Goal: Task Accomplishment & Management: Use online tool/utility

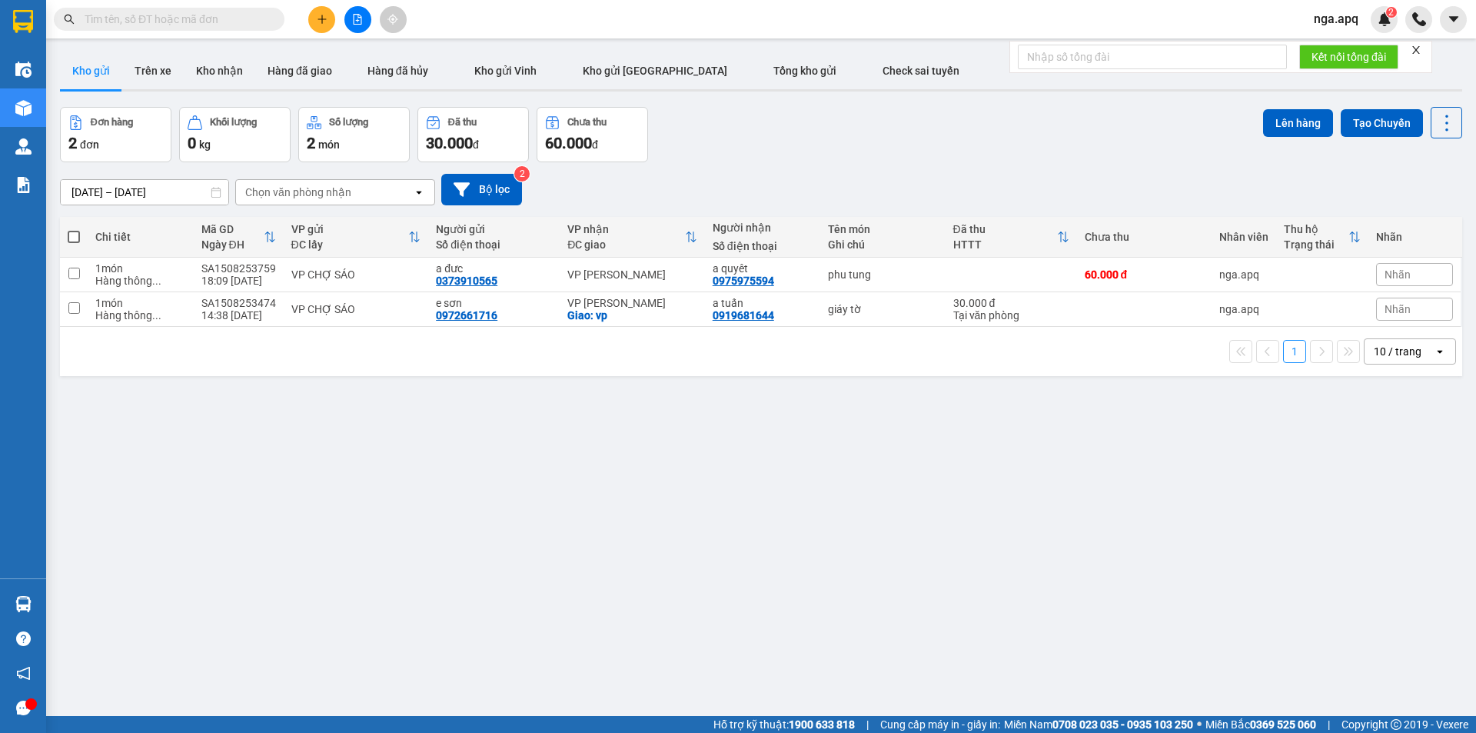
click at [72, 234] on span at bounding box center [74, 237] width 12 height 12
click at [74, 229] on input "checkbox" at bounding box center [74, 229] width 0 height 0
checkbox input "true"
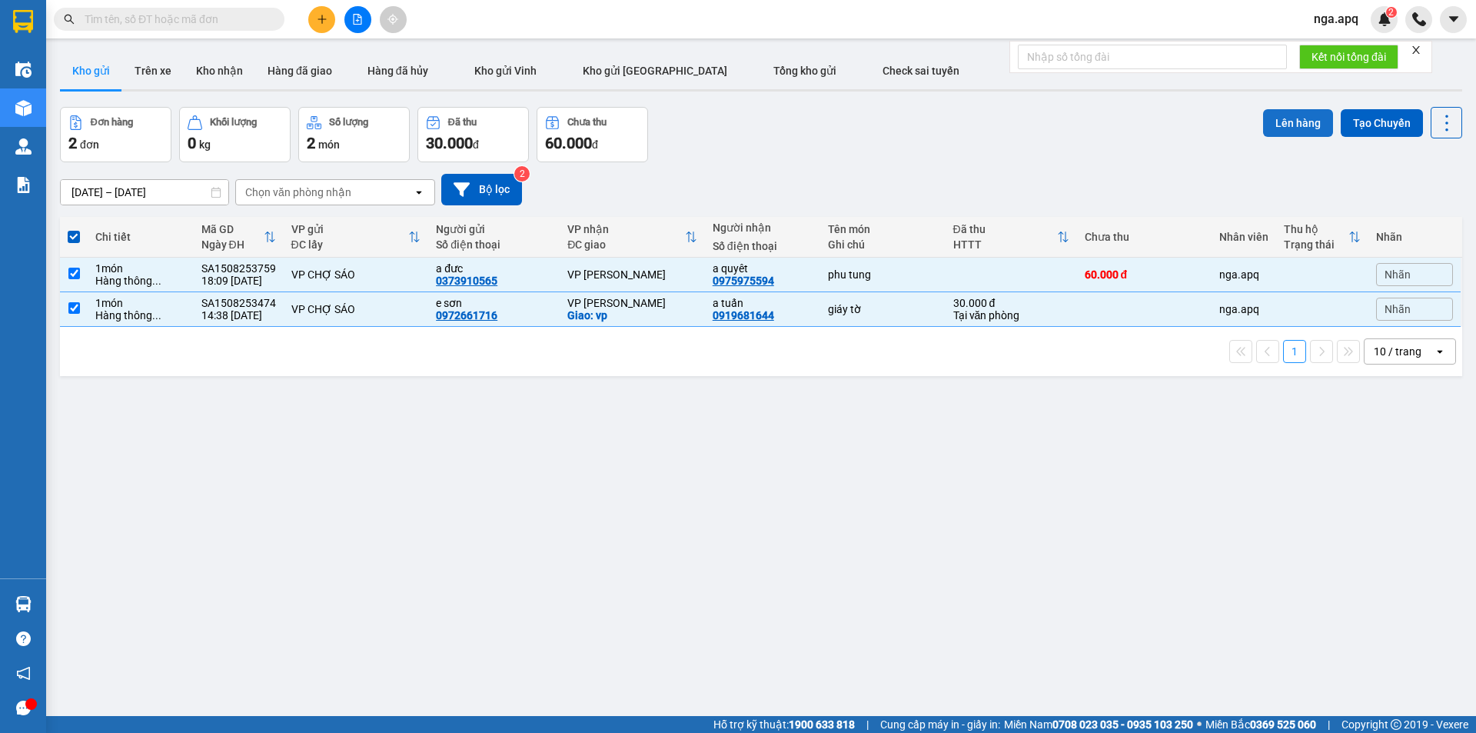
click at [1285, 119] on button "Lên hàng" at bounding box center [1298, 123] width 70 height 28
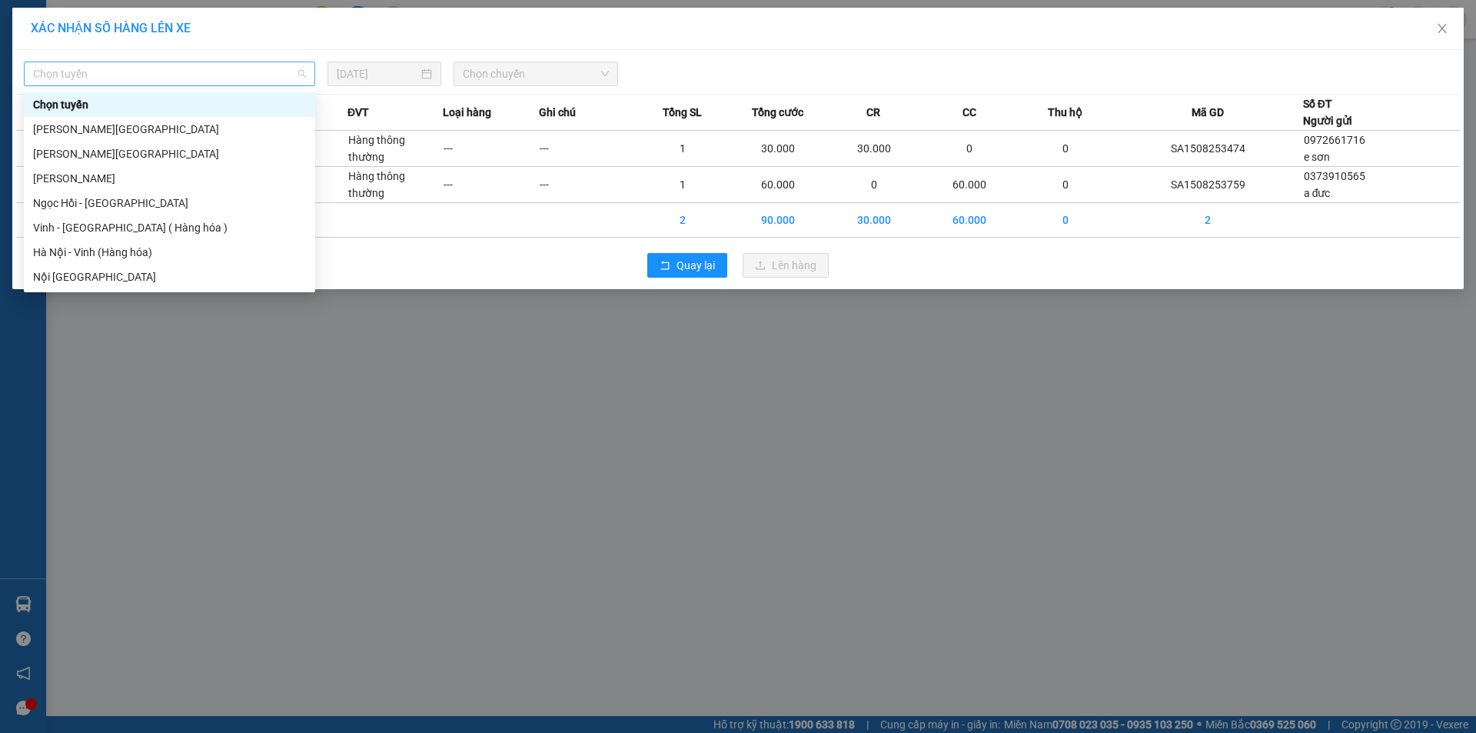
click at [72, 73] on span "Chọn tuyến" at bounding box center [169, 73] width 273 height 23
click at [51, 227] on div "Vinh - [GEOGRAPHIC_DATA] ( Hàng hóa )" at bounding box center [169, 227] width 273 height 17
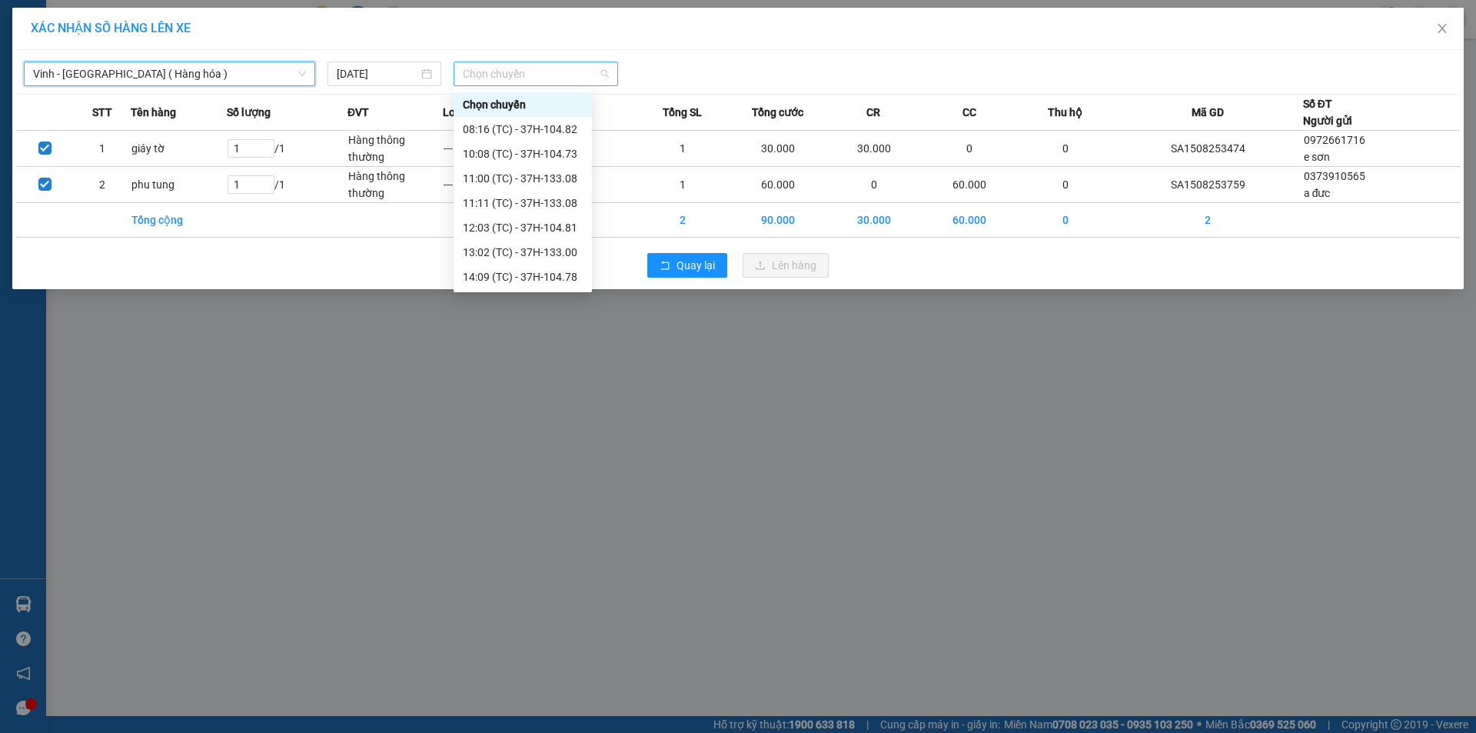
click at [518, 72] on span "Chọn chuyến" at bounding box center [536, 73] width 146 height 23
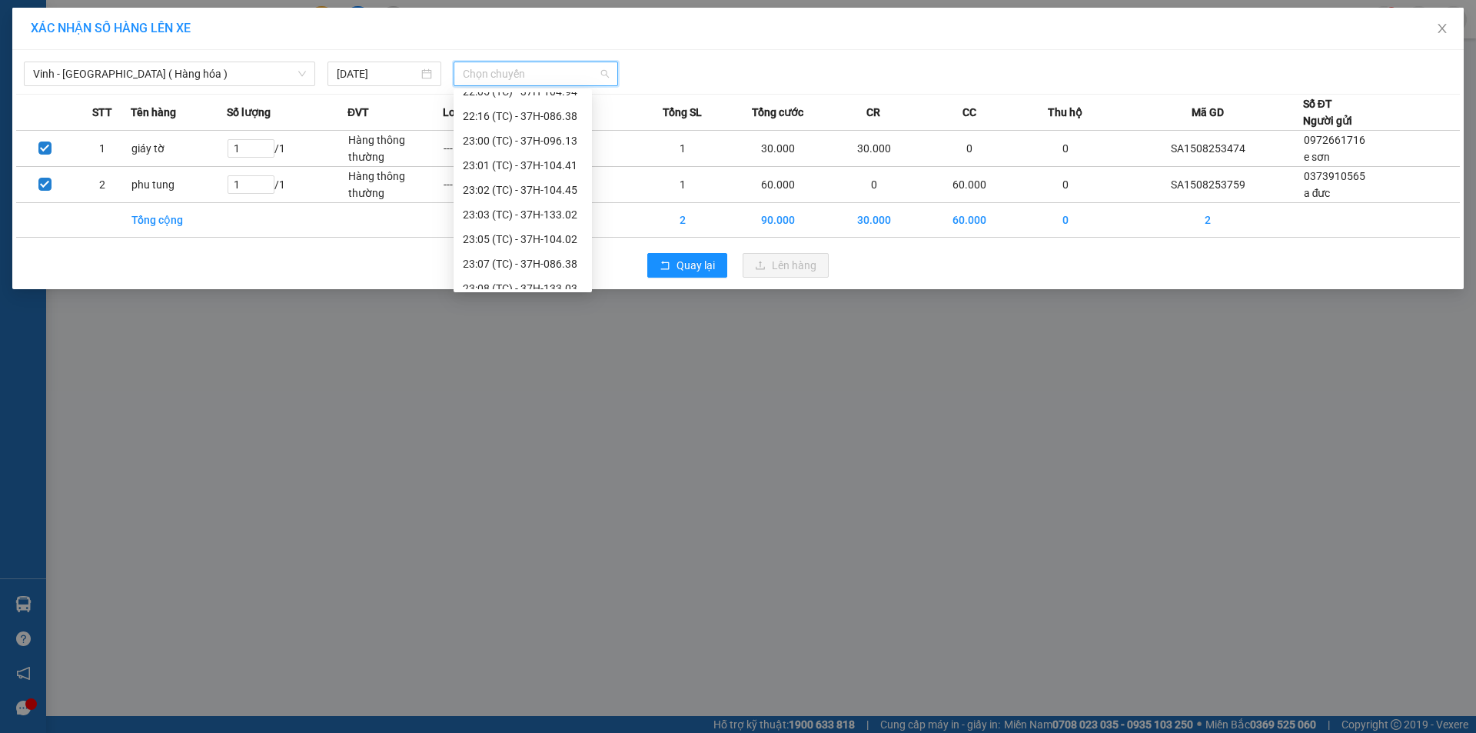
scroll to position [295, 0]
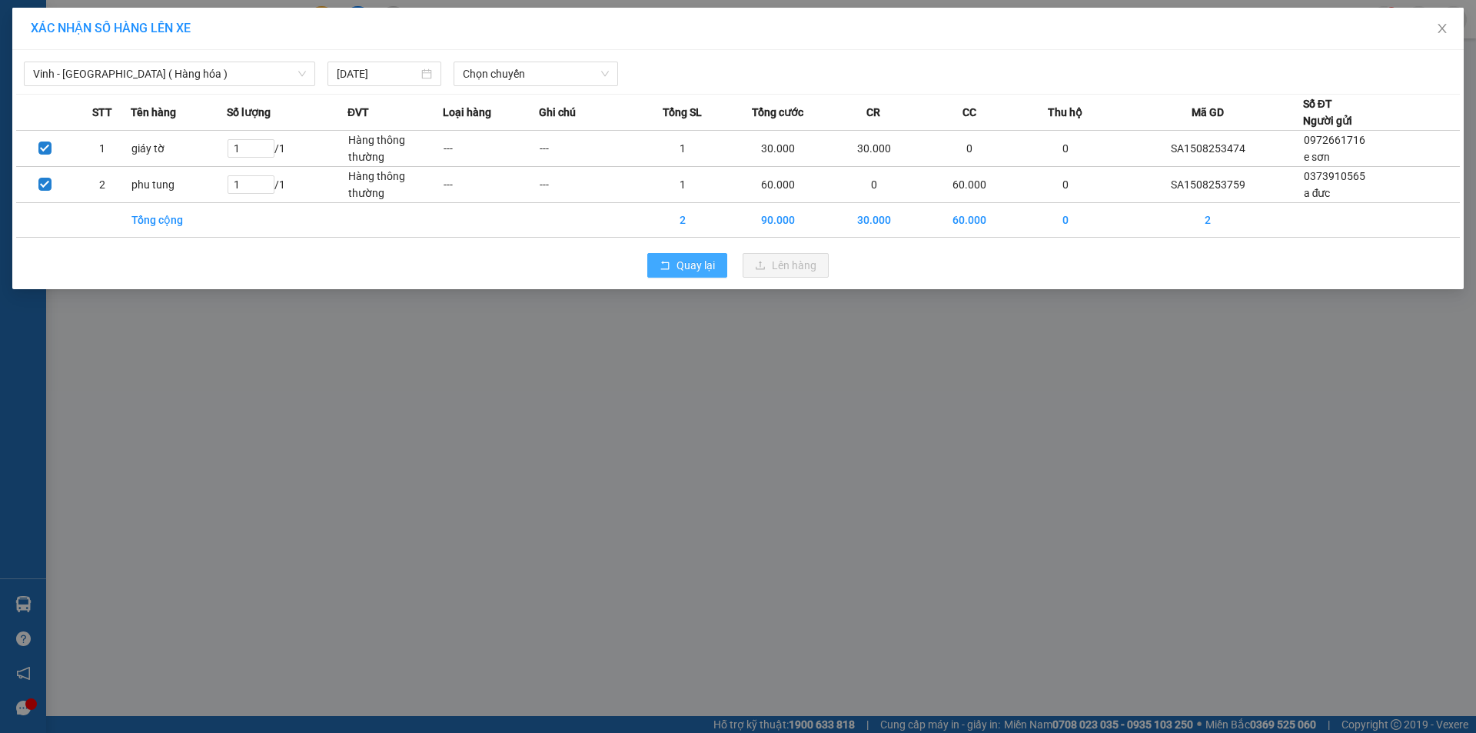
click at [693, 261] on span "Quay lại" at bounding box center [696, 265] width 38 height 17
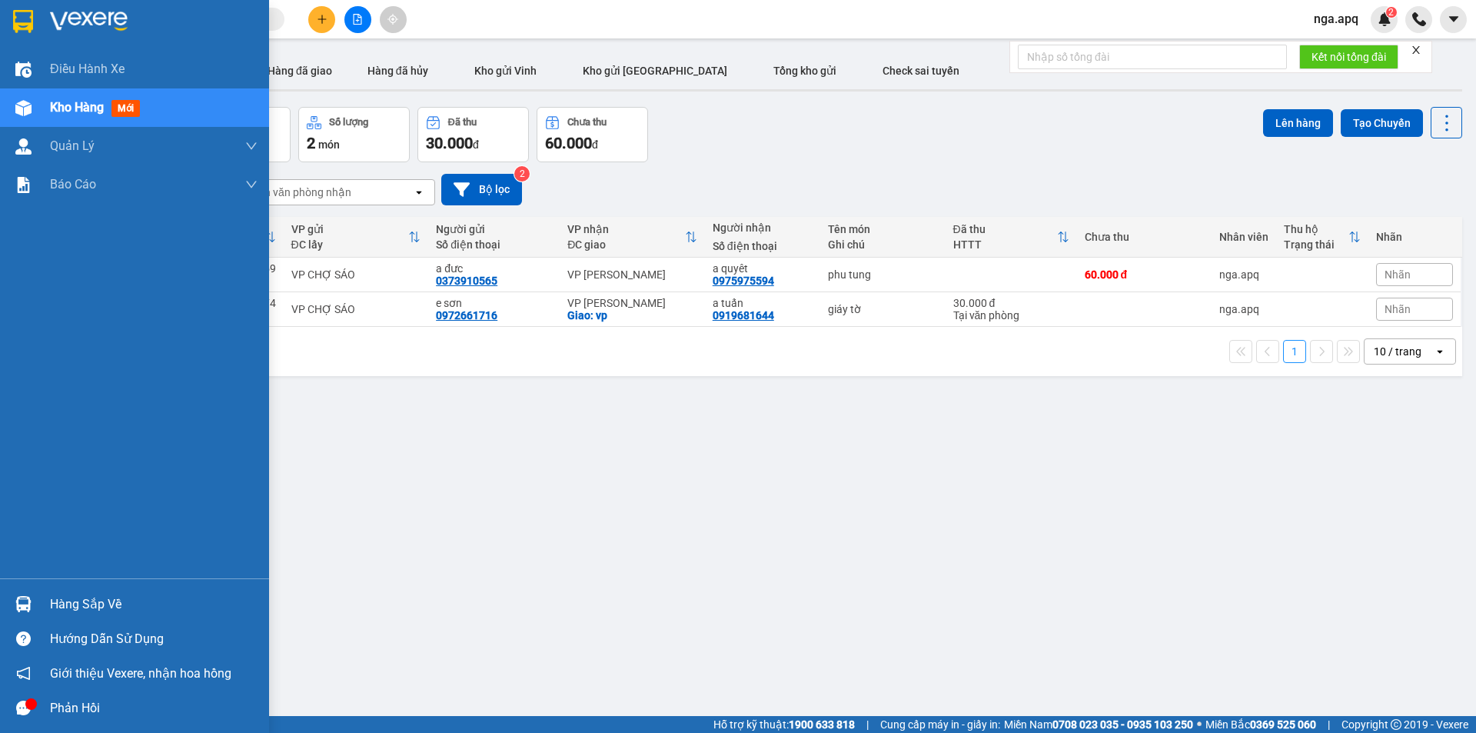
click at [20, 594] on div at bounding box center [23, 604] width 27 height 27
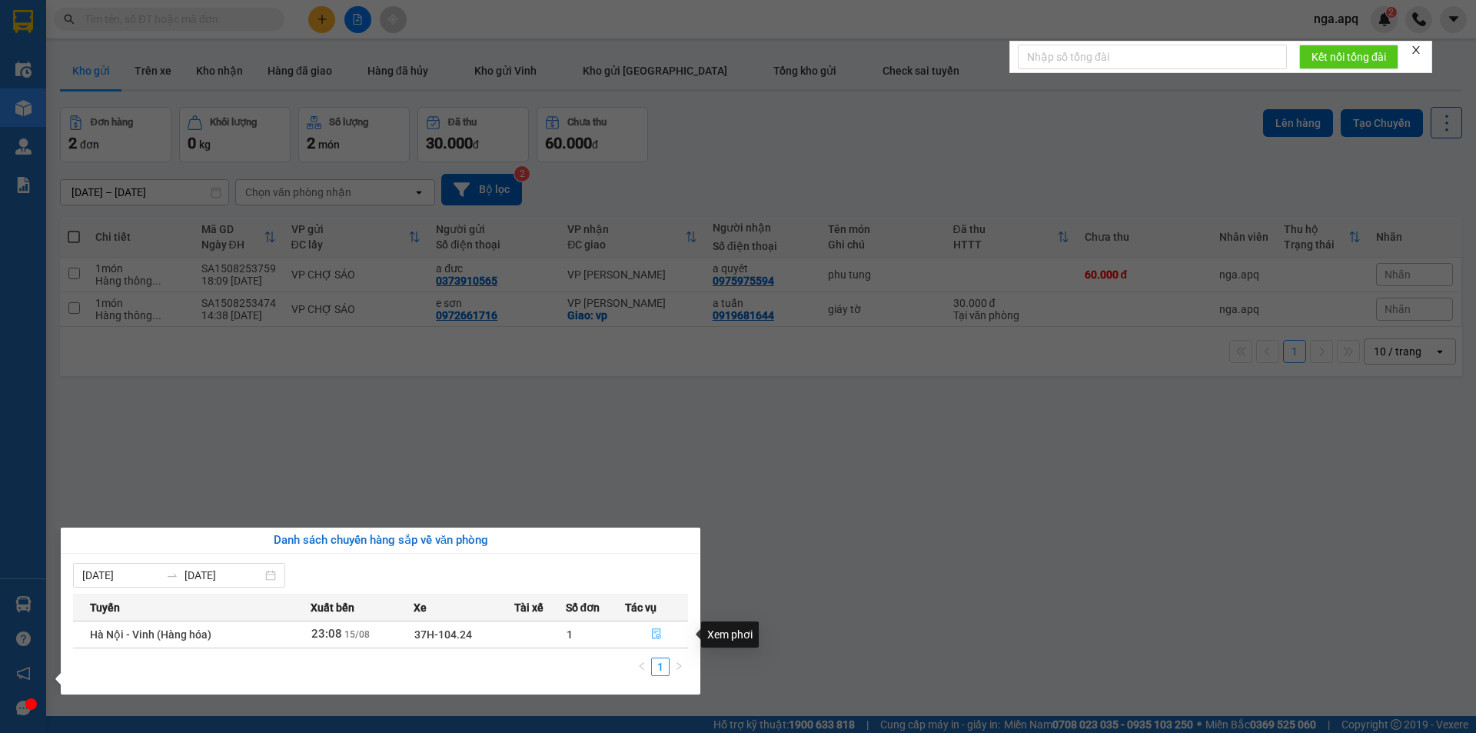
click at [658, 633] on icon "file-done" at bounding box center [656, 633] width 11 height 11
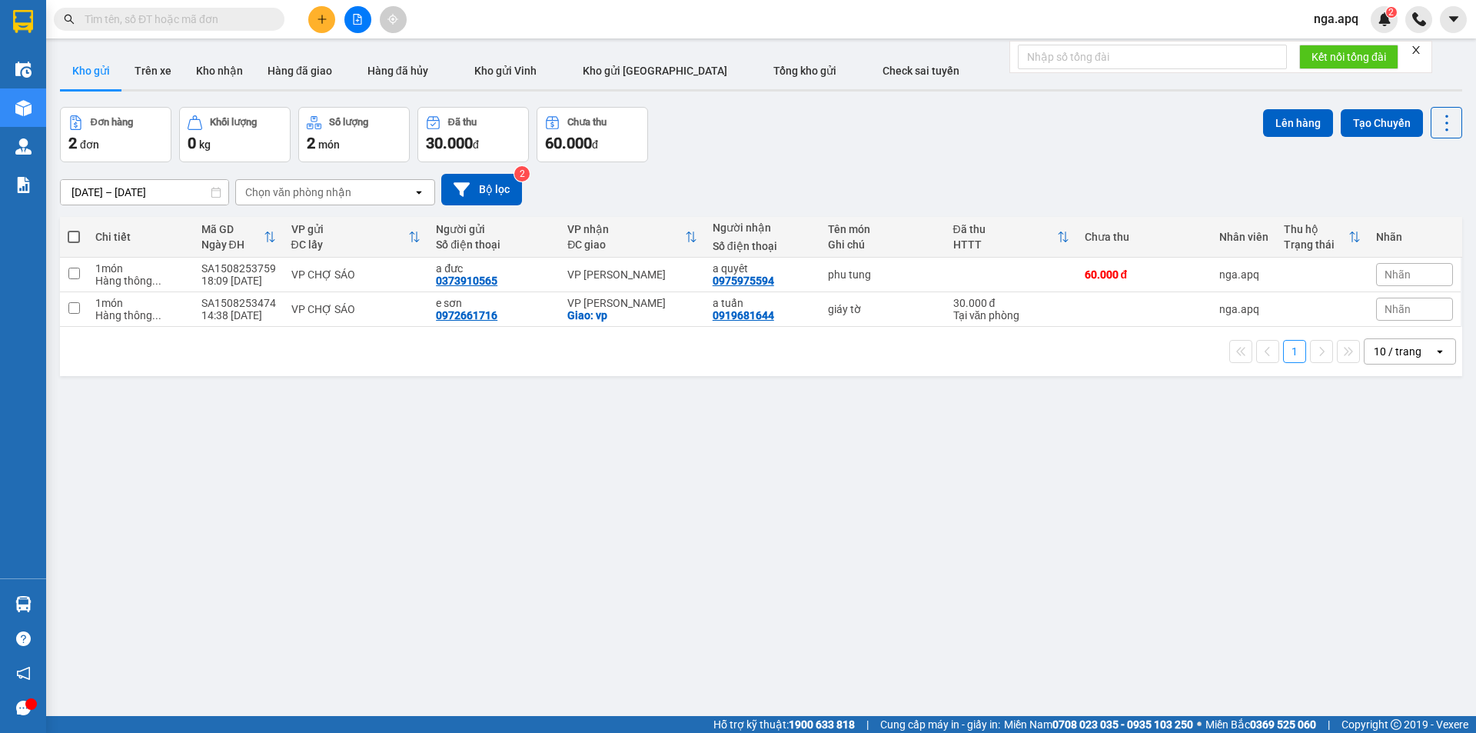
click at [77, 232] on span at bounding box center [74, 237] width 12 height 12
click at [74, 229] on input "checkbox" at bounding box center [74, 229] width 0 height 0
checkbox input "true"
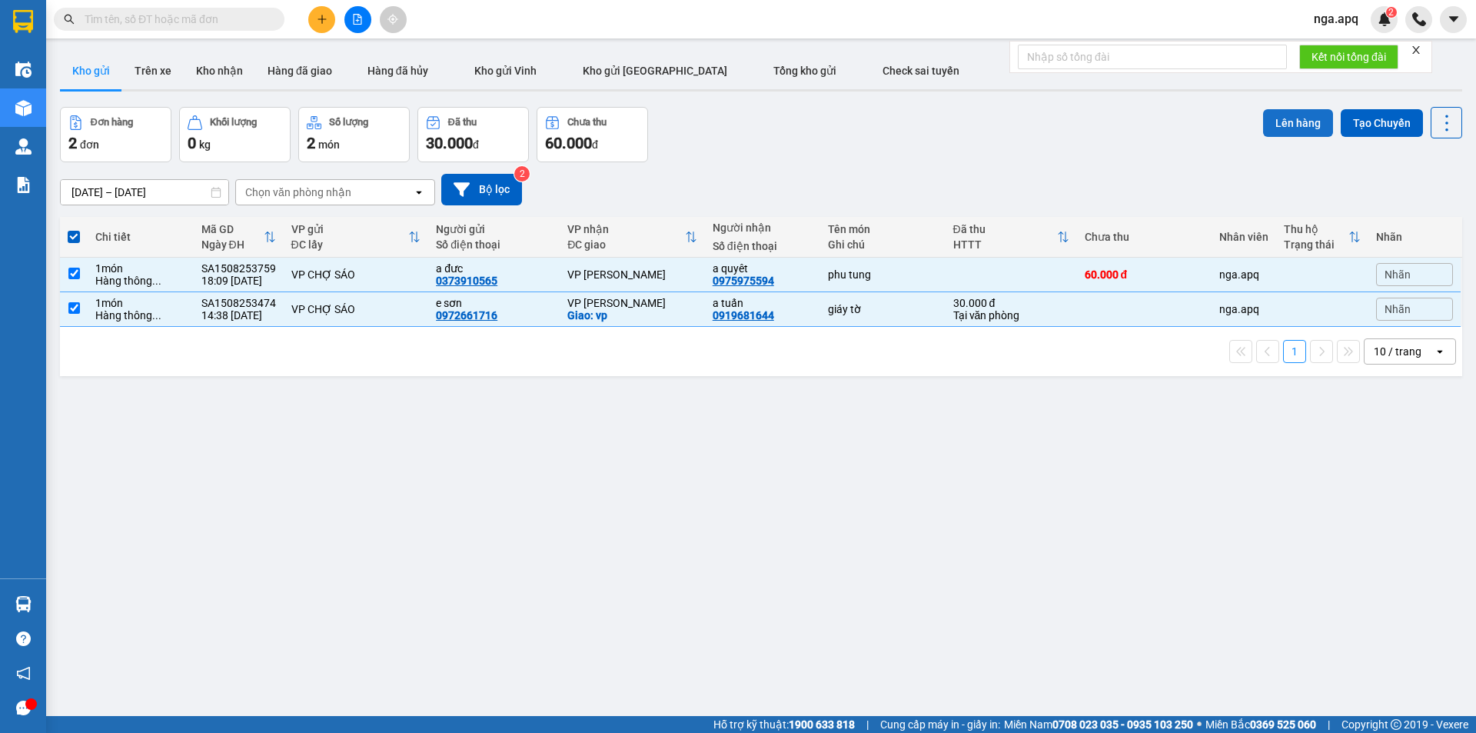
click at [1275, 114] on button "Lên hàng" at bounding box center [1298, 123] width 70 height 28
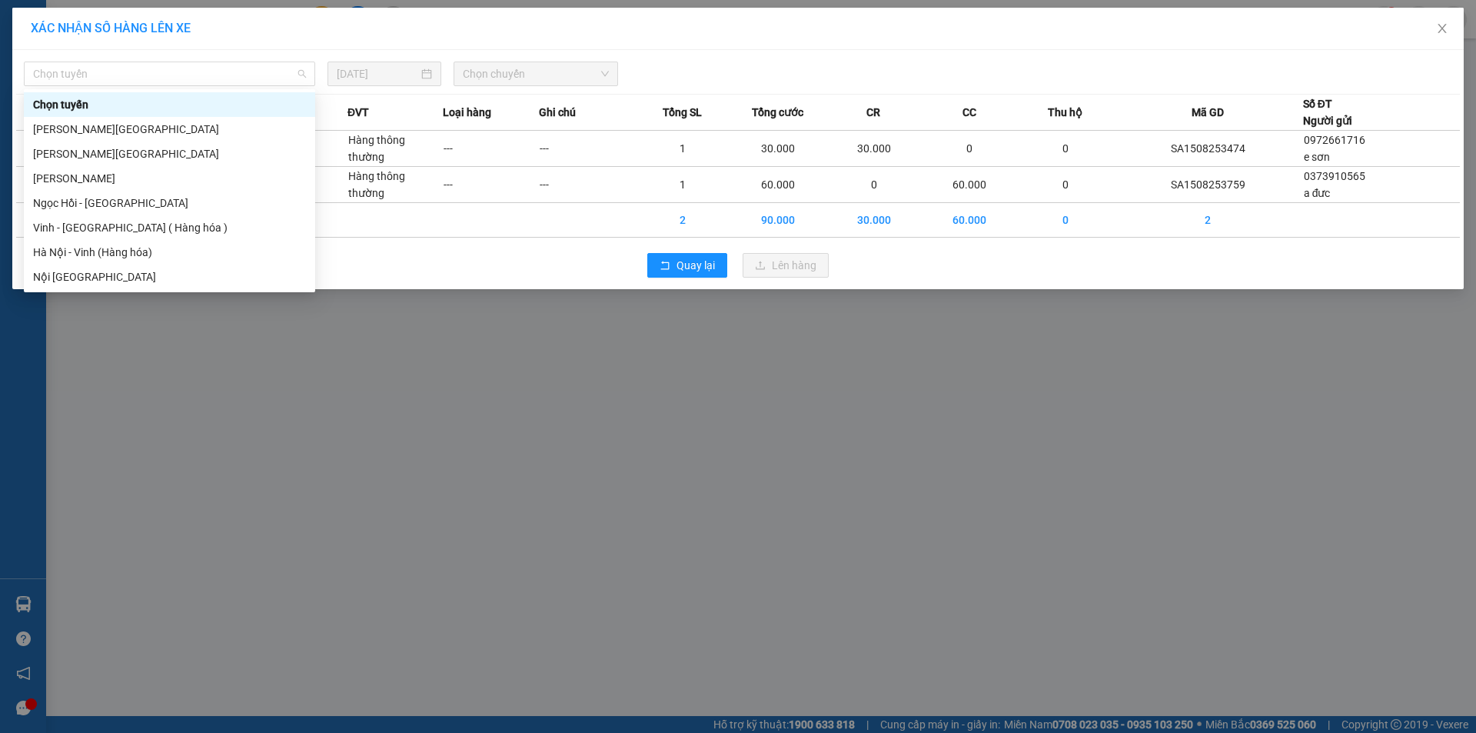
drag, startPoint x: 56, startPoint y: 75, endPoint x: 58, endPoint y: 91, distance: 16.2
click at [58, 75] on span "Chọn tuyến" at bounding box center [169, 73] width 273 height 23
drag, startPoint x: 41, startPoint y: 228, endPoint x: 60, endPoint y: 209, distance: 27.2
click at [57, 214] on div "Chọn tuyến Gia Lâm - Mỹ Đình Mỹ Đình - Gia Lâm Mỹ Đình - Ngọc Hồi Ngọc Hồi - Mỹ…" at bounding box center [169, 190] width 291 height 197
click at [60, 231] on div "Vinh - [GEOGRAPHIC_DATA] ( Hàng hóa )" at bounding box center [169, 227] width 273 height 17
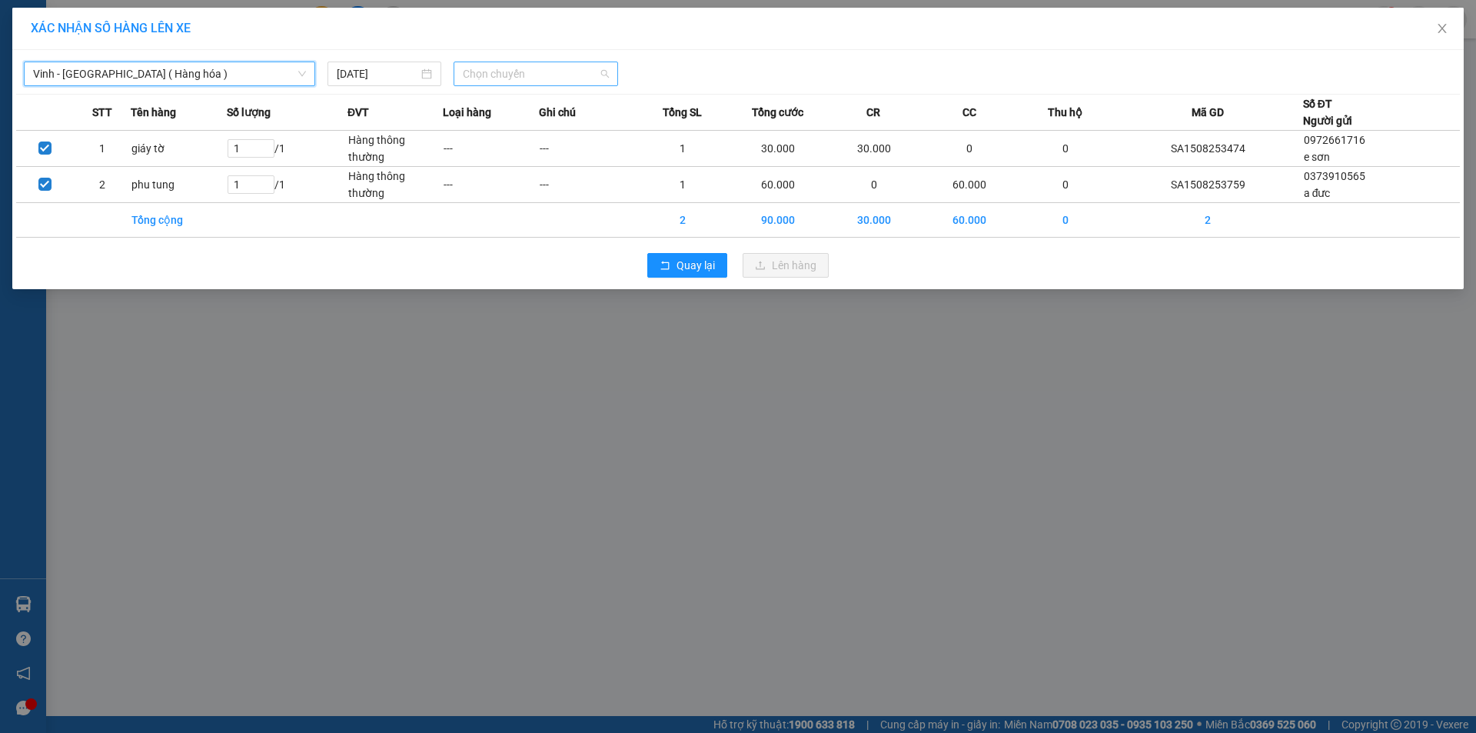
drag, startPoint x: 523, startPoint y: 71, endPoint x: 520, endPoint y: 83, distance: 12.7
click at [521, 78] on span "Chọn chuyến" at bounding box center [536, 73] width 146 height 23
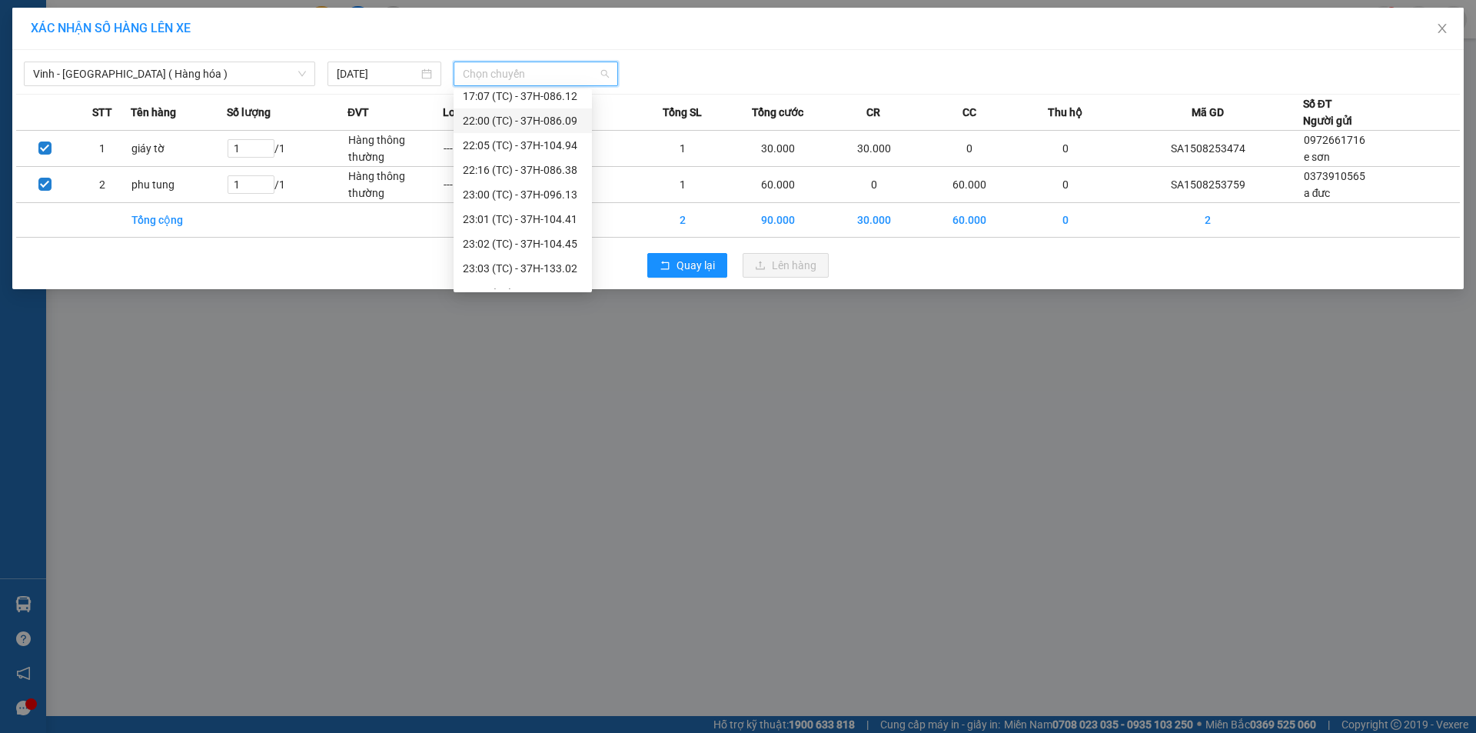
scroll to position [231, 0]
click at [497, 269] on div "23:03 (TC) - 37H-133.02" at bounding box center [523, 267] width 120 height 17
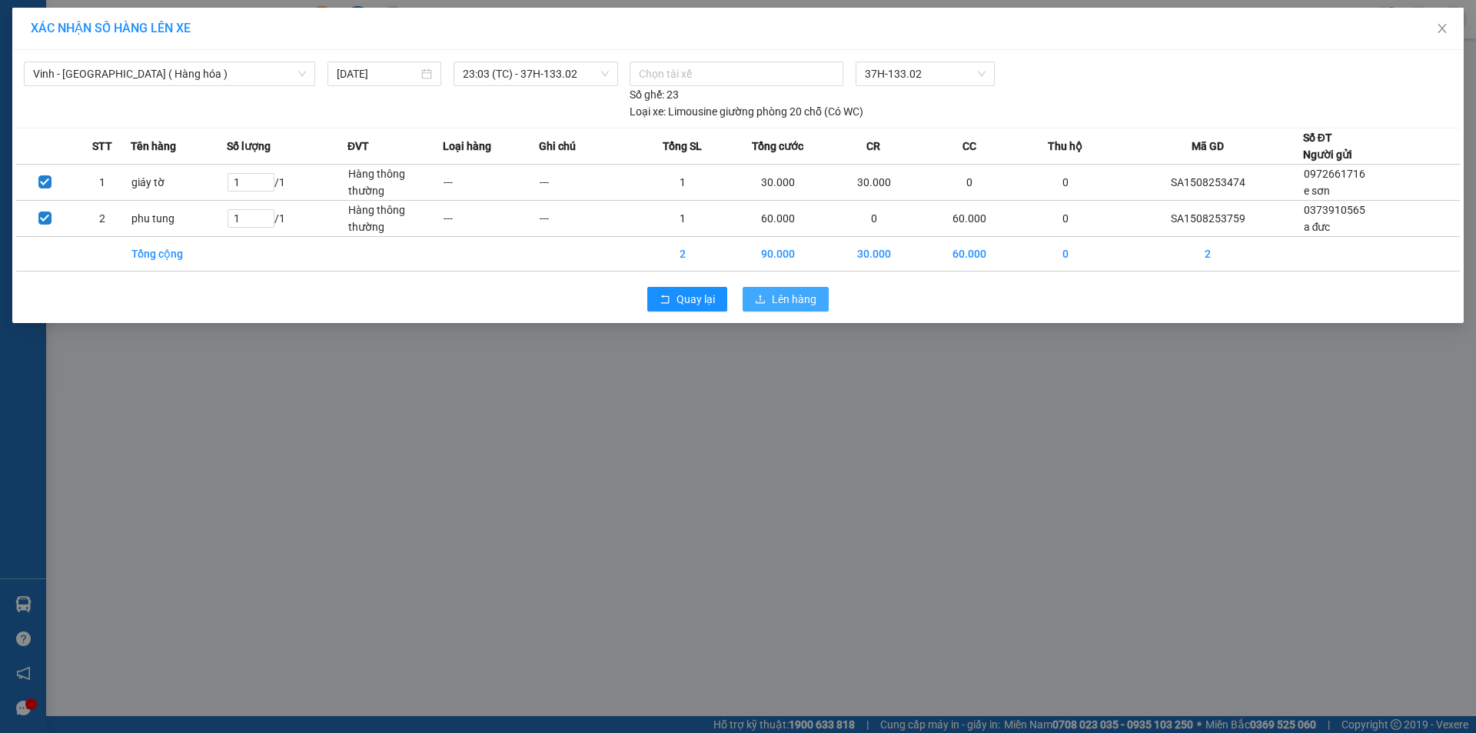
click at [797, 301] on span "Lên hàng" at bounding box center [794, 299] width 45 height 17
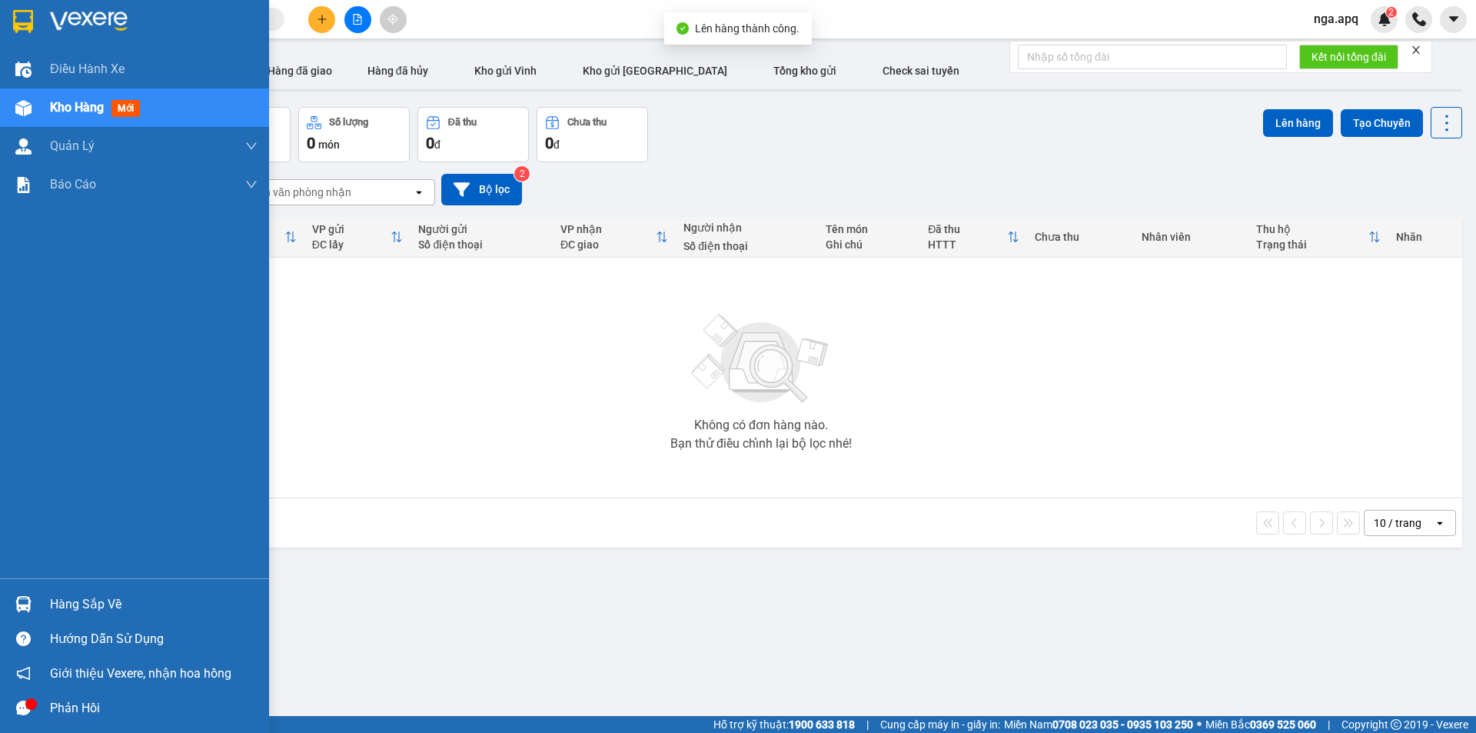
click at [22, 597] on img at bounding box center [23, 604] width 16 height 16
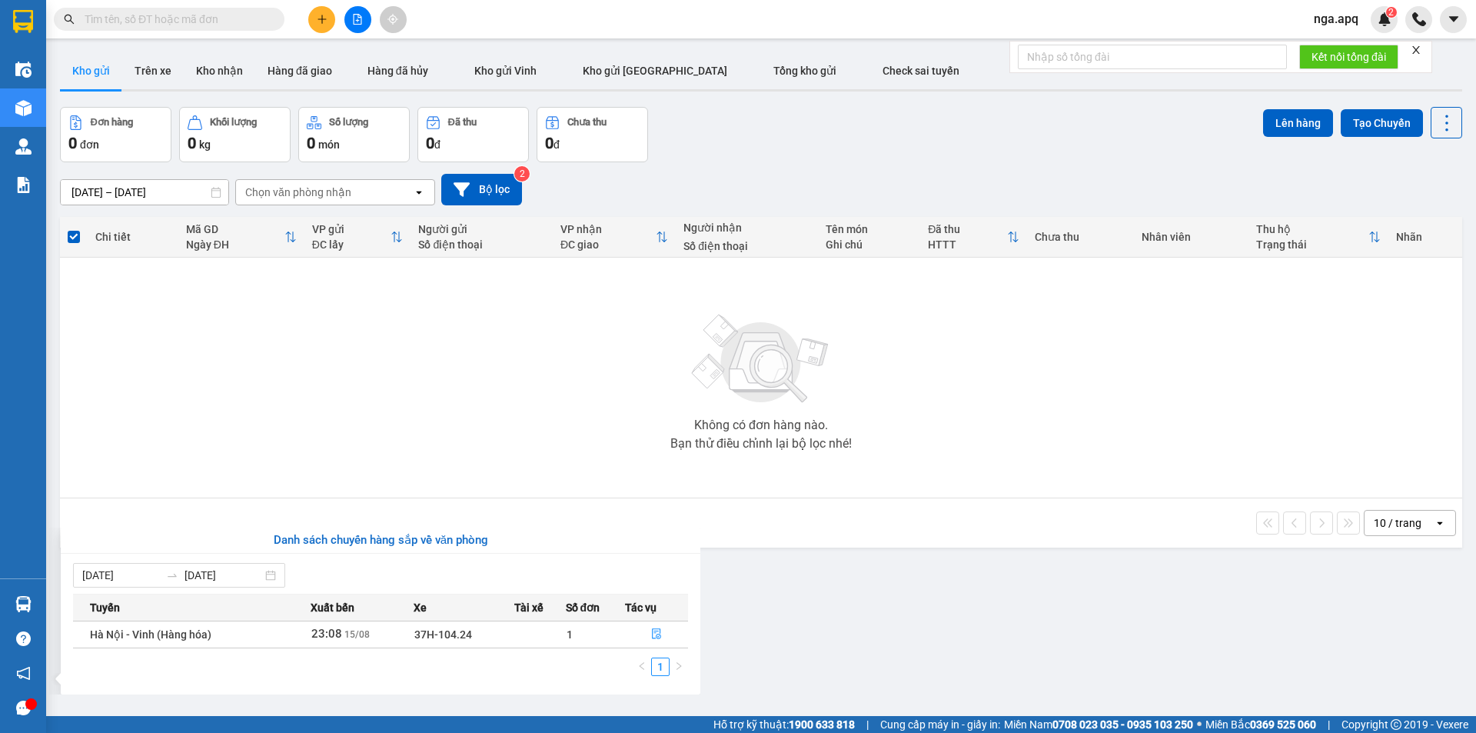
click at [1070, 415] on section "Kết quả tìm kiếm ( 0 ) Bộ lọc No Data nga.apq 2 Điều hành xe Kho hàng mới Quản …" at bounding box center [738, 366] width 1476 height 733
